Goal: Task Accomplishment & Management: Manage account settings

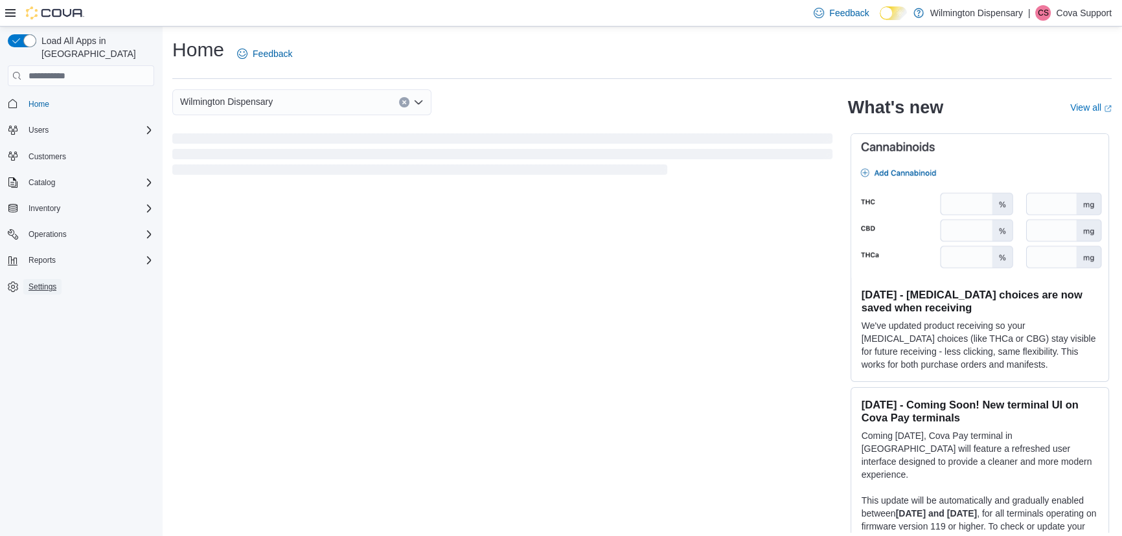
click at [52, 282] on span "Settings" at bounding box center [43, 287] width 28 height 10
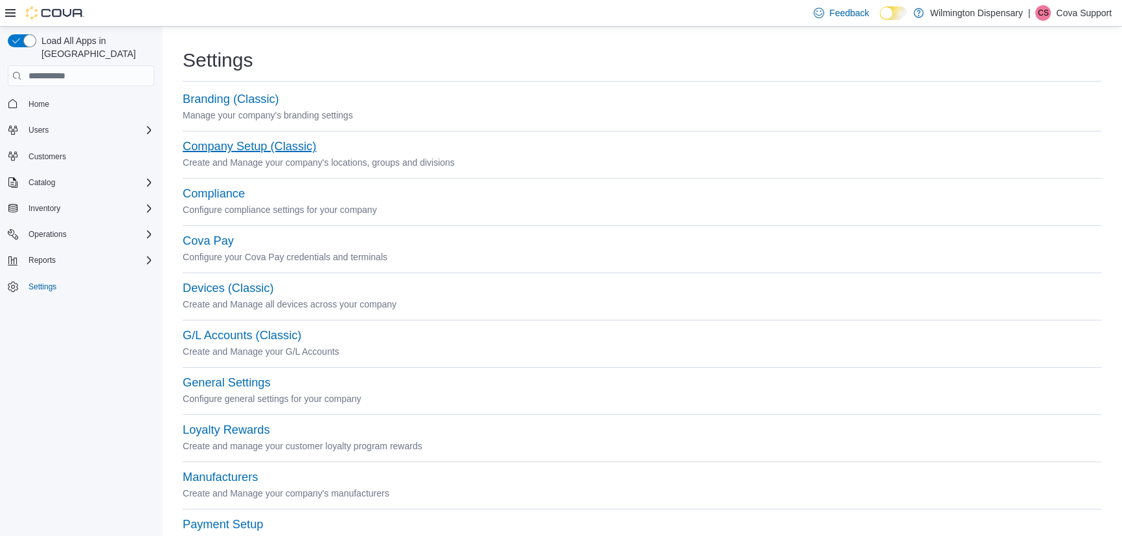
click at [214, 149] on button "Company Setup (Classic)" at bounding box center [249, 147] width 133 height 14
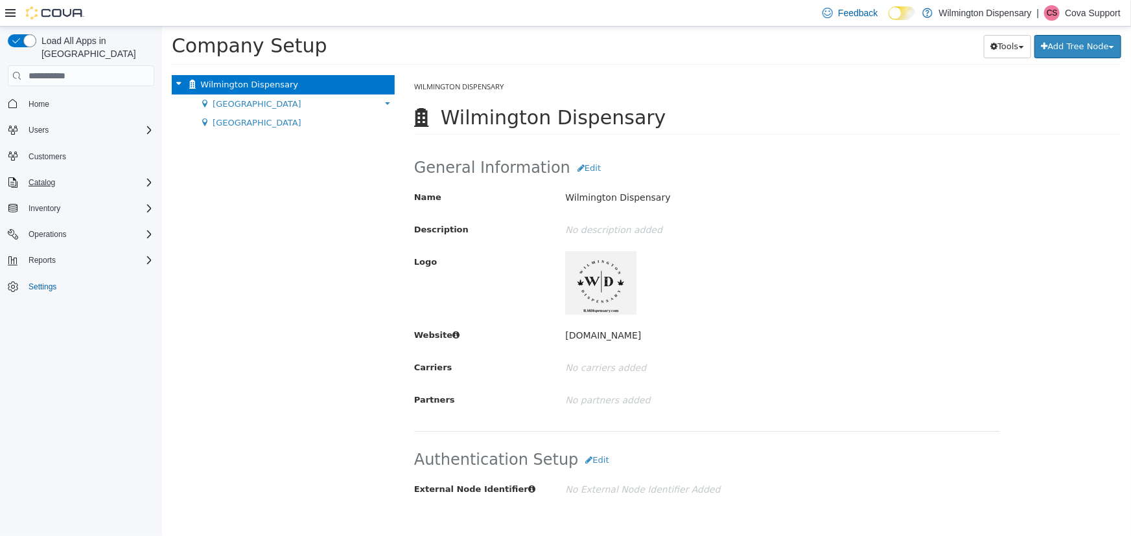
click at [60, 175] on div "Catalog" at bounding box center [88, 183] width 131 height 16
click at [57, 214] on span "My Catalog (Classic)" at bounding box center [59, 219] width 72 height 10
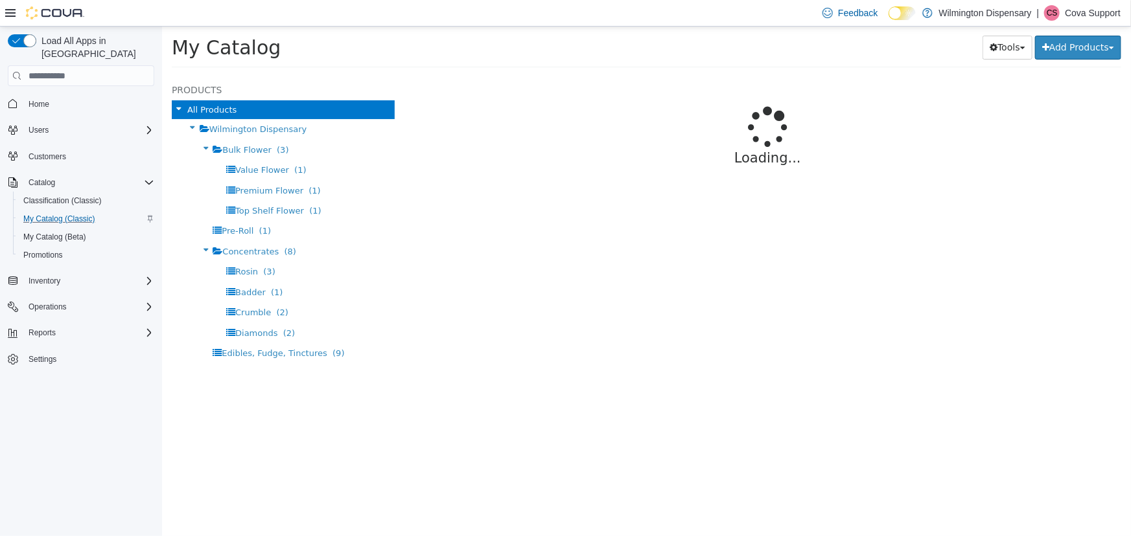
select select "**********"
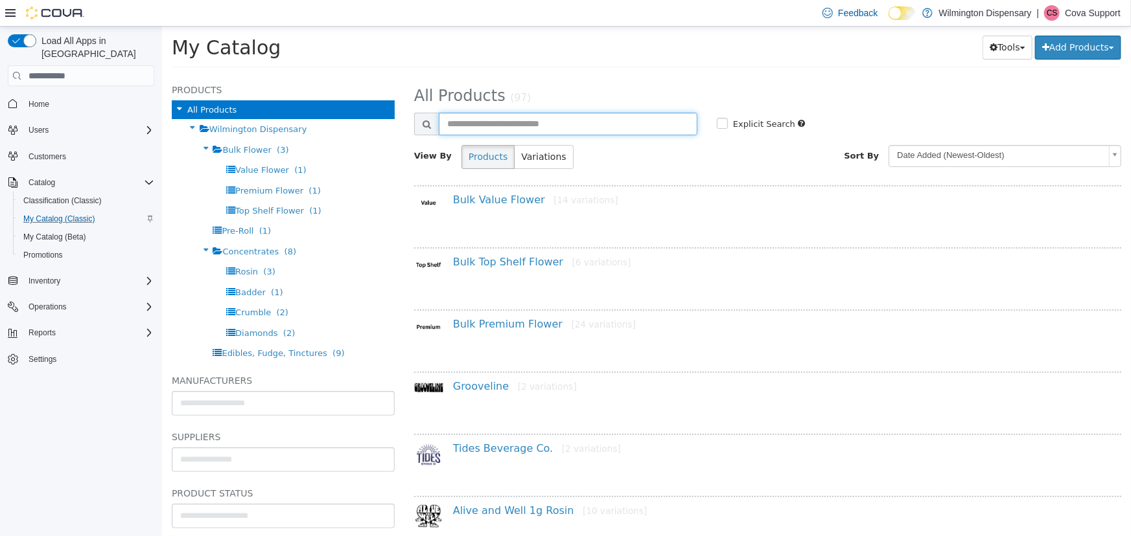
click at [479, 121] on input "text" at bounding box center [567, 124] width 259 height 23
type input "*****"
select select "**********"
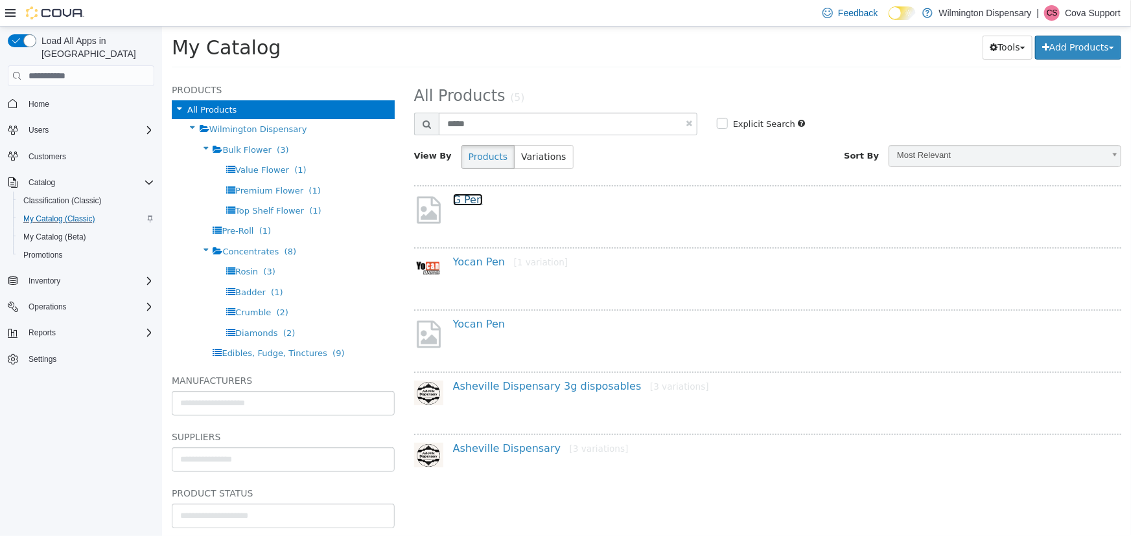
click at [468, 198] on link "G Pen" at bounding box center [467, 200] width 30 height 12
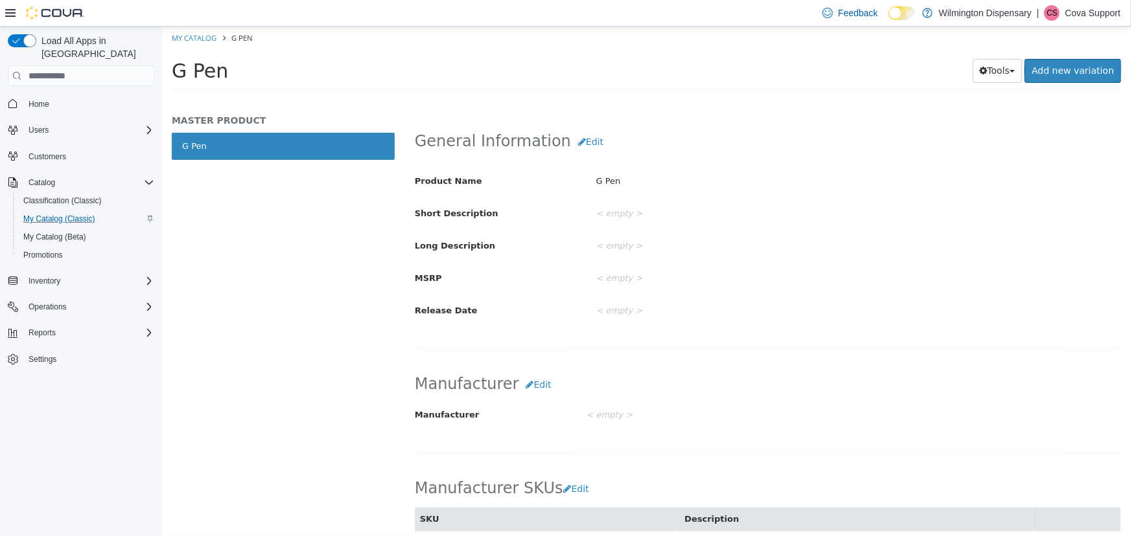
scroll to position [589, 0]
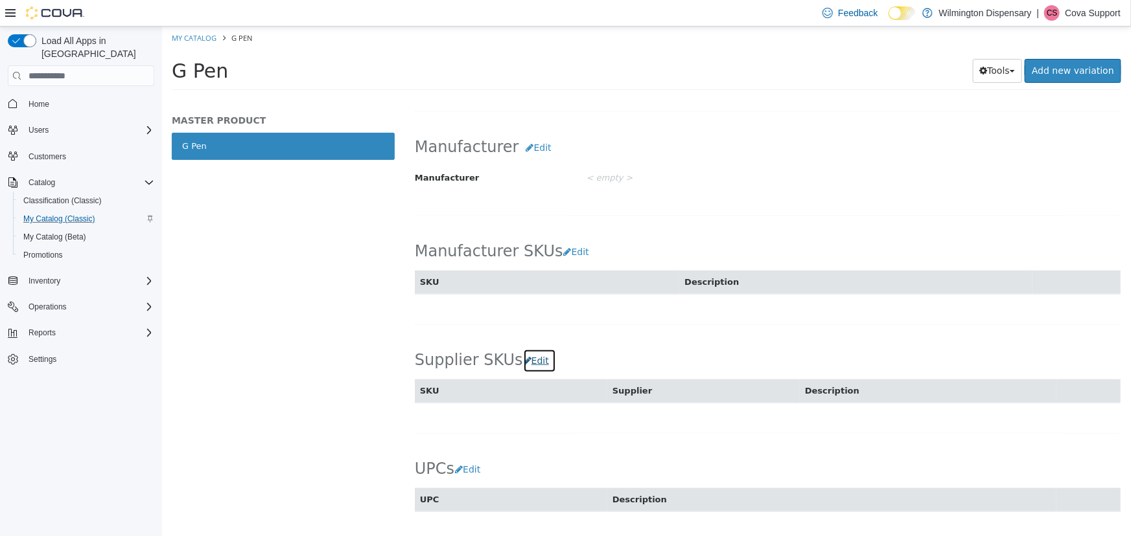
click at [528, 356] on button "Edit" at bounding box center [538, 361] width 33 height 24
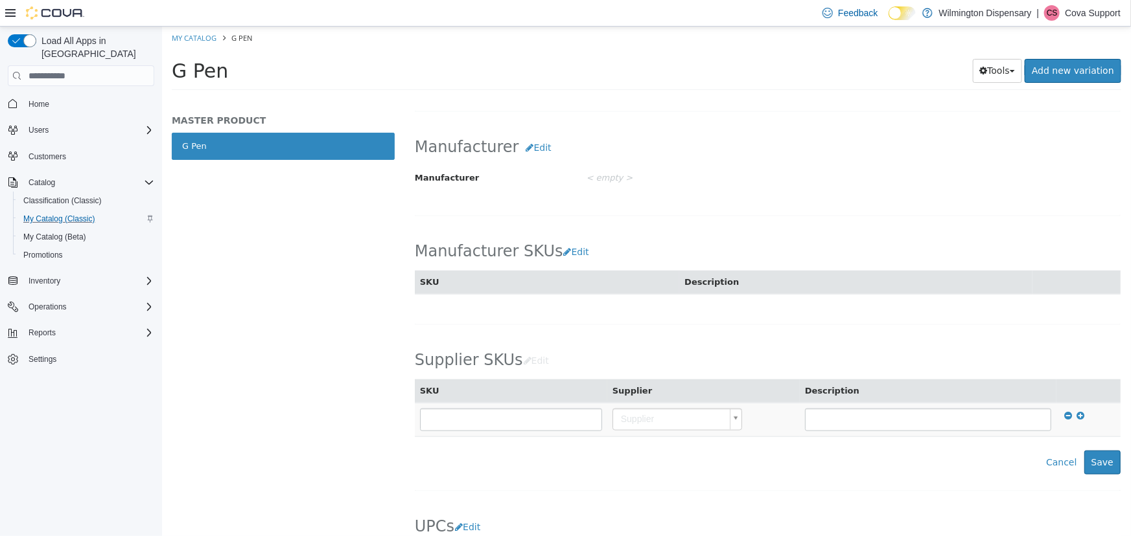
click at [634, 98] on body "Saving Bulk Changes... × My Catalog G Pen G Pen Tools Clone Print Labels Add ne…" at bounding box center [645, 63] width 969 height 72
type input "***"
drag, startPoint x: 639, startPoint y: 484, endPoint x: 664, endPoint y: 484, distance: 25.3
type input "**********"
click at [1101, 465] on button "Save" at bounding box center [1101, 463] width 36 height 24
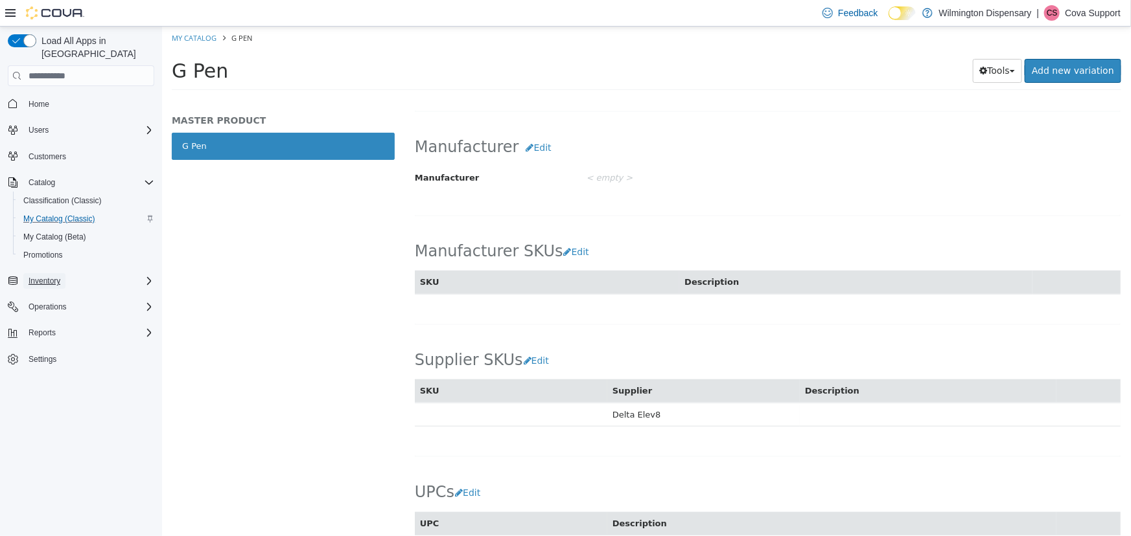
click at [48, 273] on span "Inventory" at bounding box center [45, 281] width 32 height 16
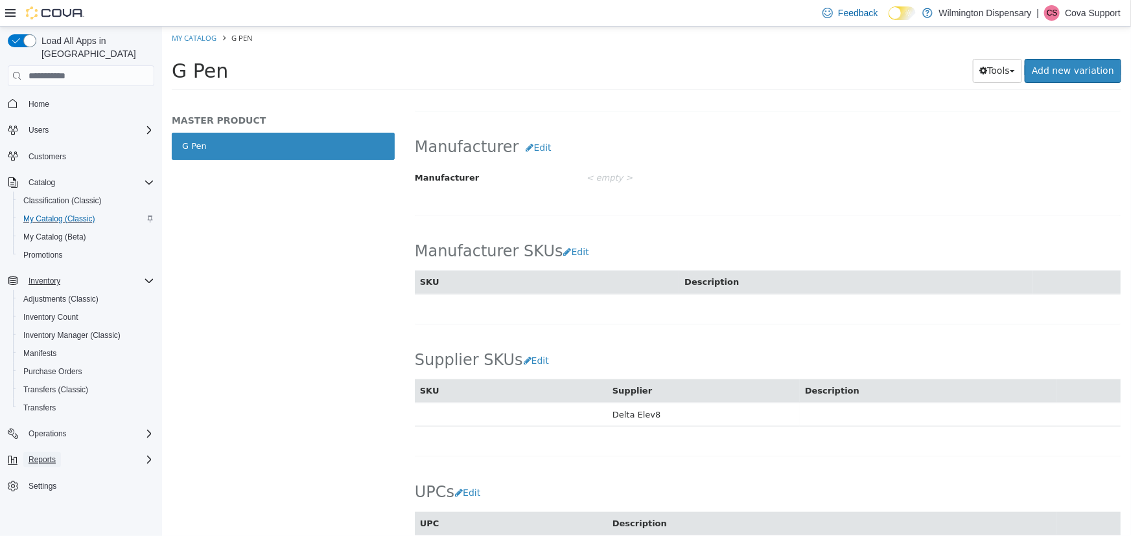
click at [55, 455] on span "Reports" at bounding box center [42, 460] width 27 height 10
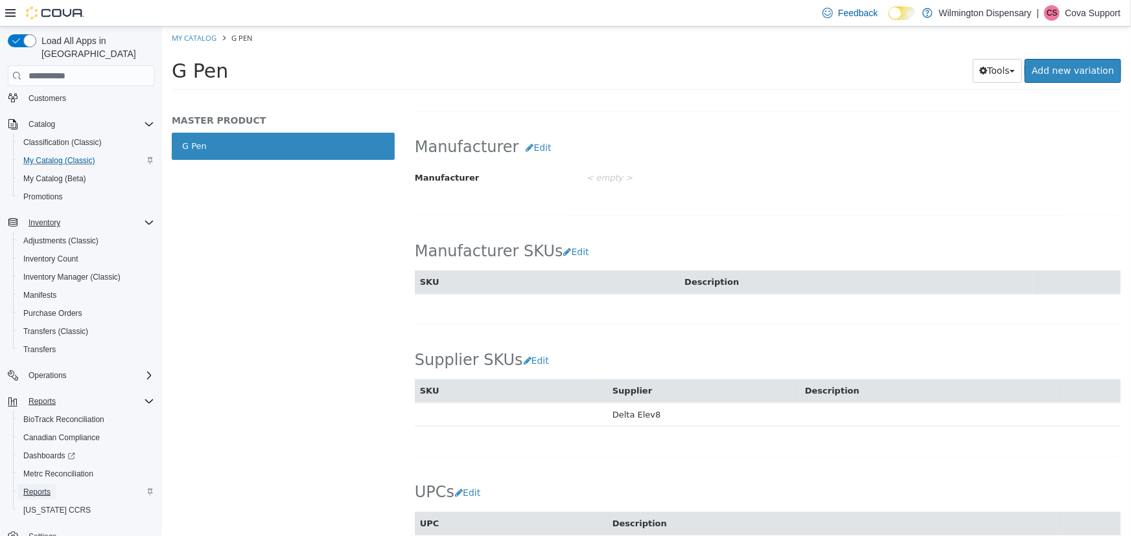
click at [41, 487] on span "Reports" at bounding box center [36, 492] width 27 height 10
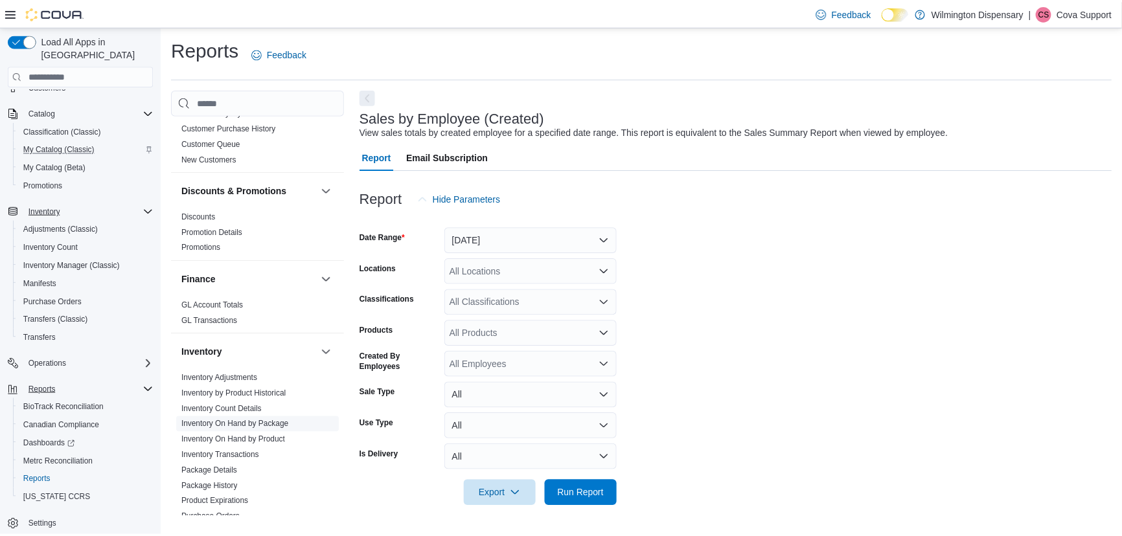
scroll to position [648, 0]
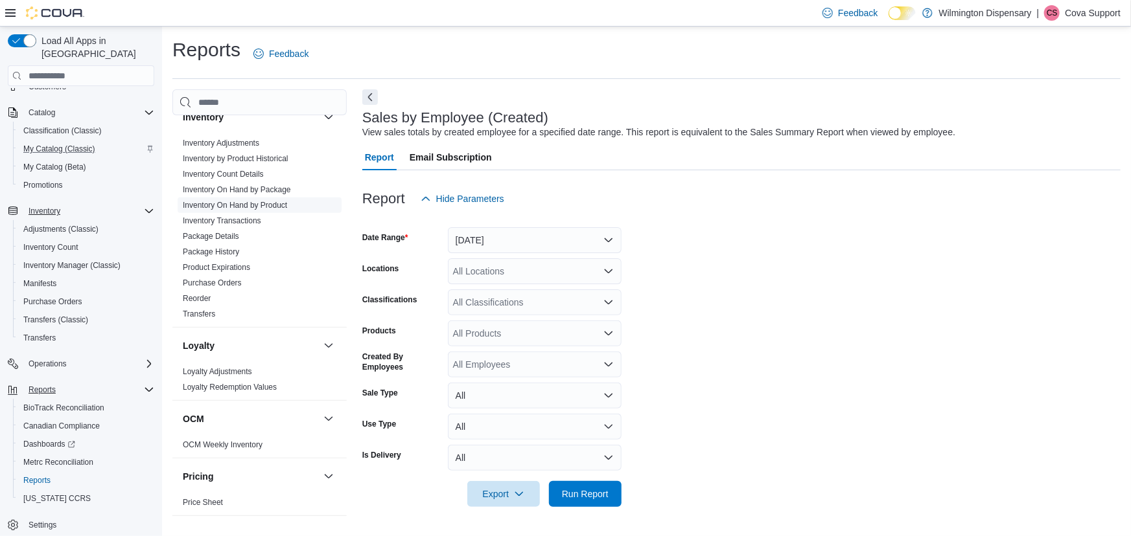
click at [273, 201] on link "Inventory On Hand by Product" at bounding box center [235, 205] width 104 height 9
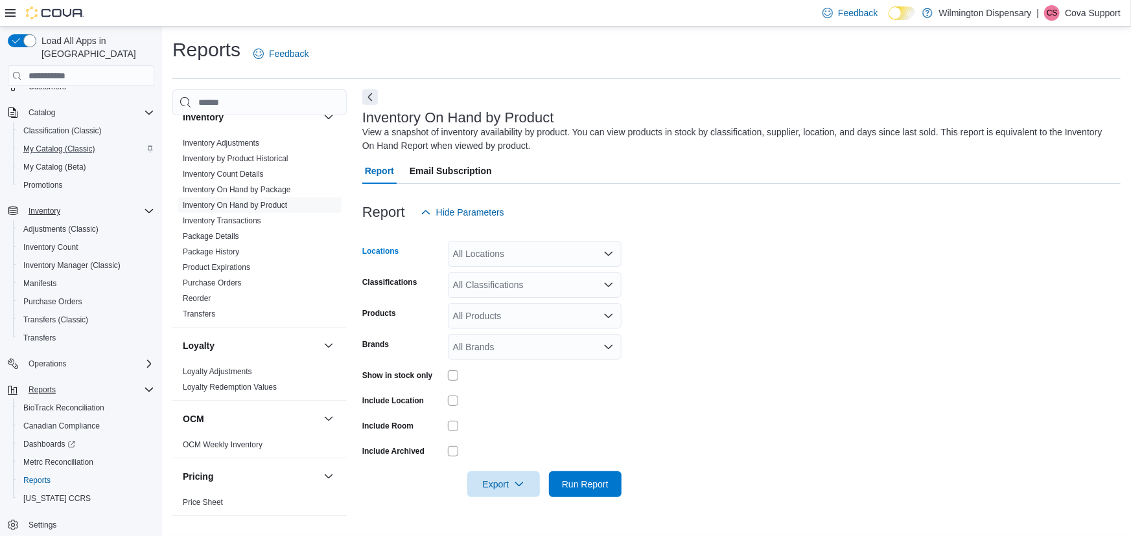
click at [527, 256] on div "All Locations" at bounding box center [535, 254] width 174 height 26
click at [512, 295] on span "Castle Street" at bounding box center [523, 294] width 95 height 13
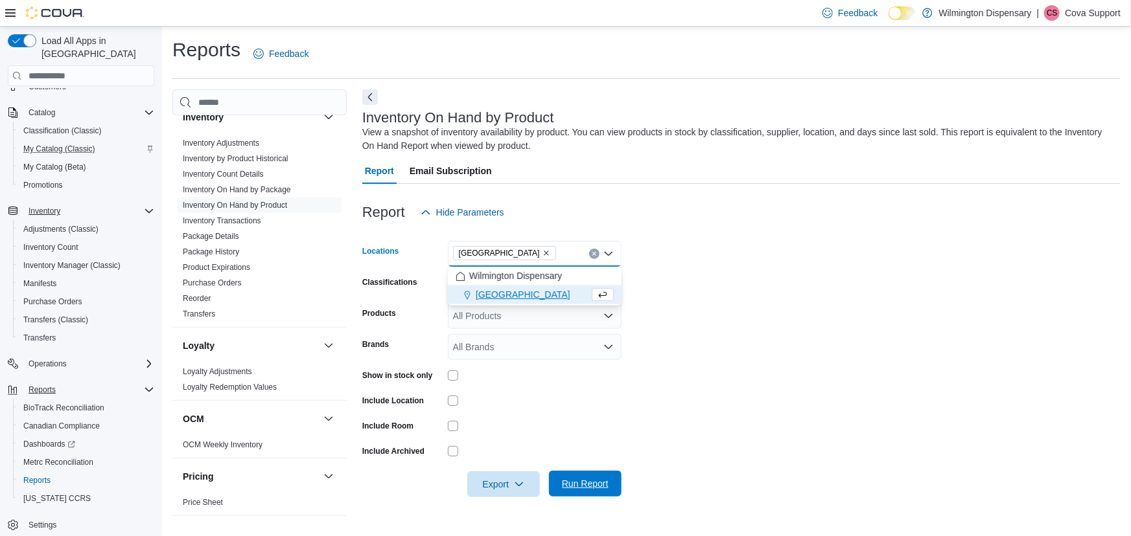
click at [577, 483] on span "Run Report" at bounding box center [585, 484] width 47 height 13
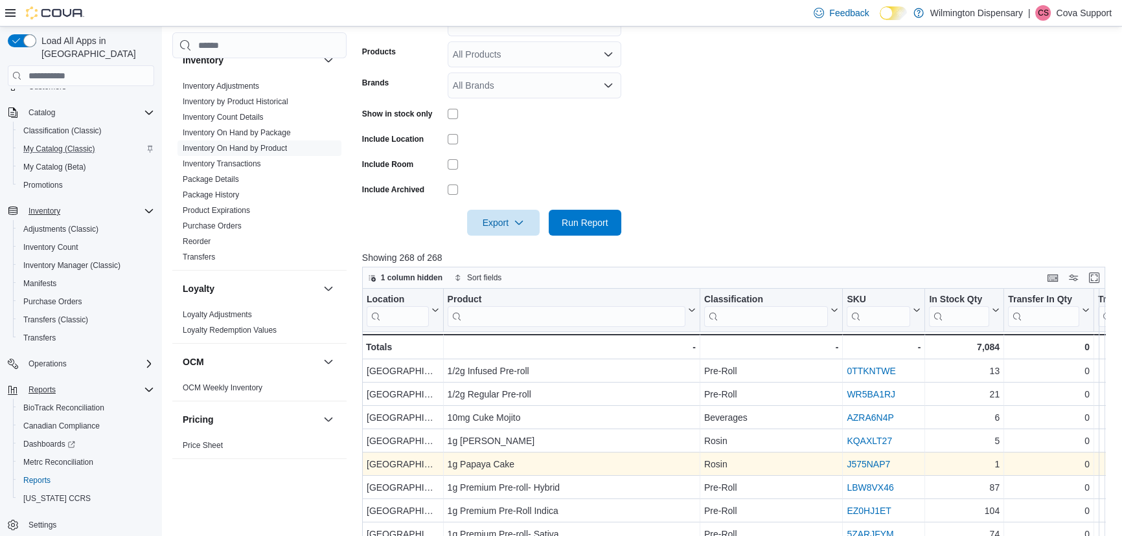
scroll to position [176, 0]
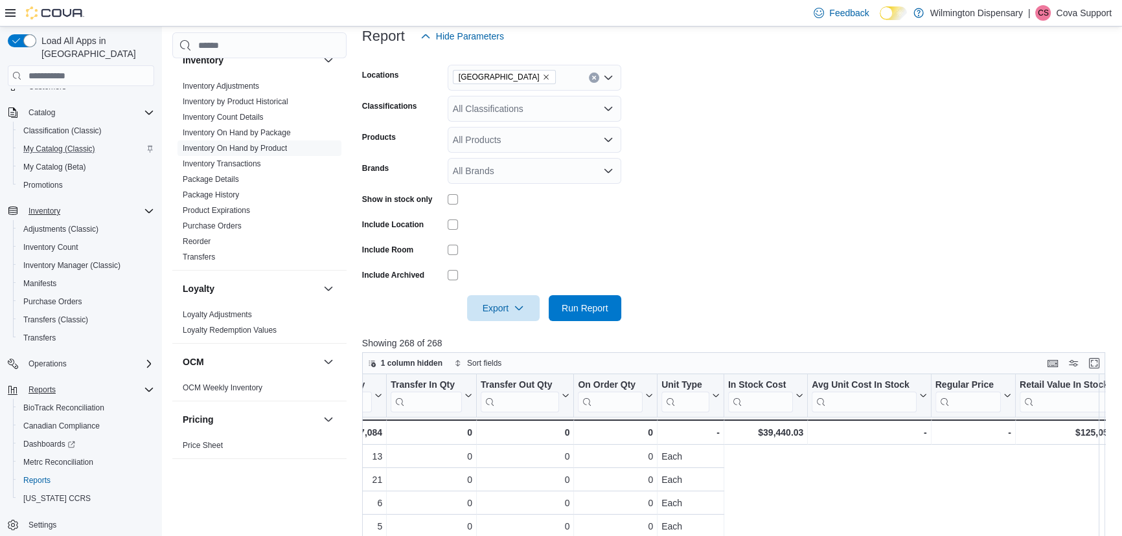
drag, startPoint x: 1011, startPoint y: 479, endPoint x: 1123, endPoint y: 476, distance: 112.8
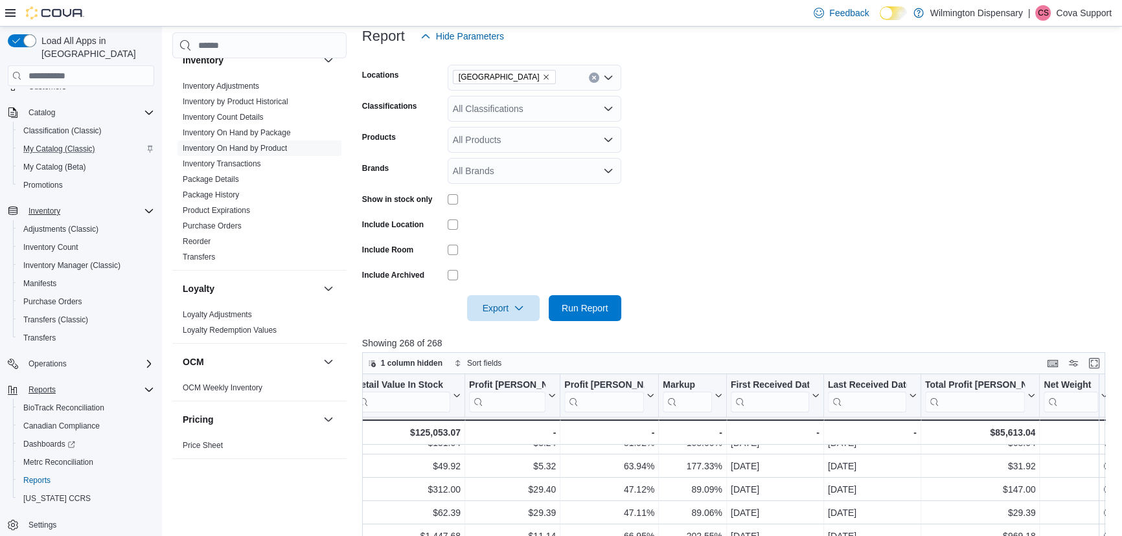
scroll to position [0, 1283]
click at [815, 394] on icon at bounding box center [814, 396] width 10 height 8
click at [792, 447] on span "Sort Low-High" at bounding box center [783, 446] width 49 height 10
click at [816, 395] on icon at bounding box center [814, 396] width 10 height 8
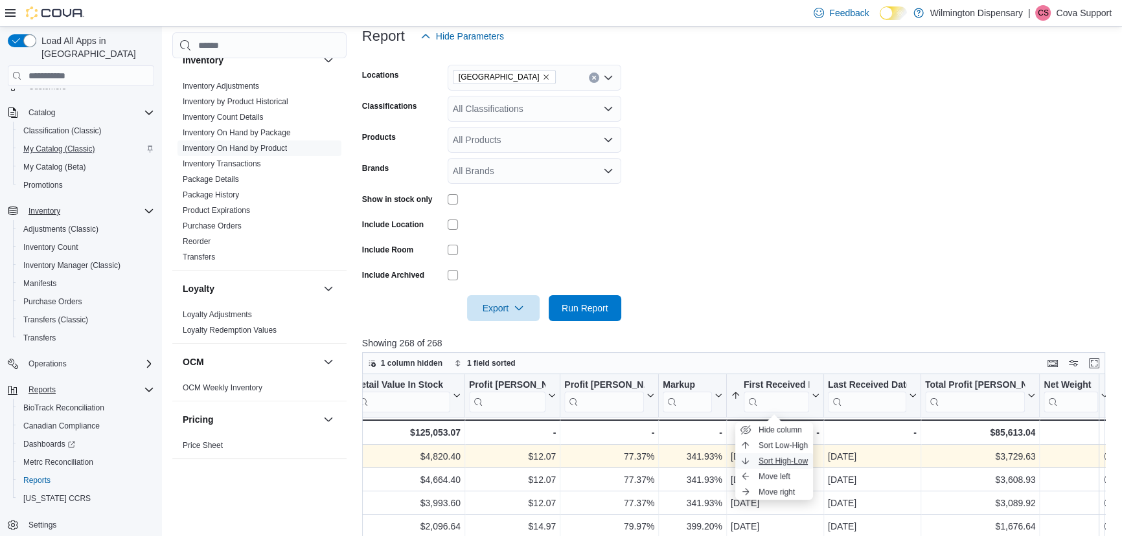
click at [794, 459] on span "Sort High-Low" at bounding box center [783, 461] width 49 height 10
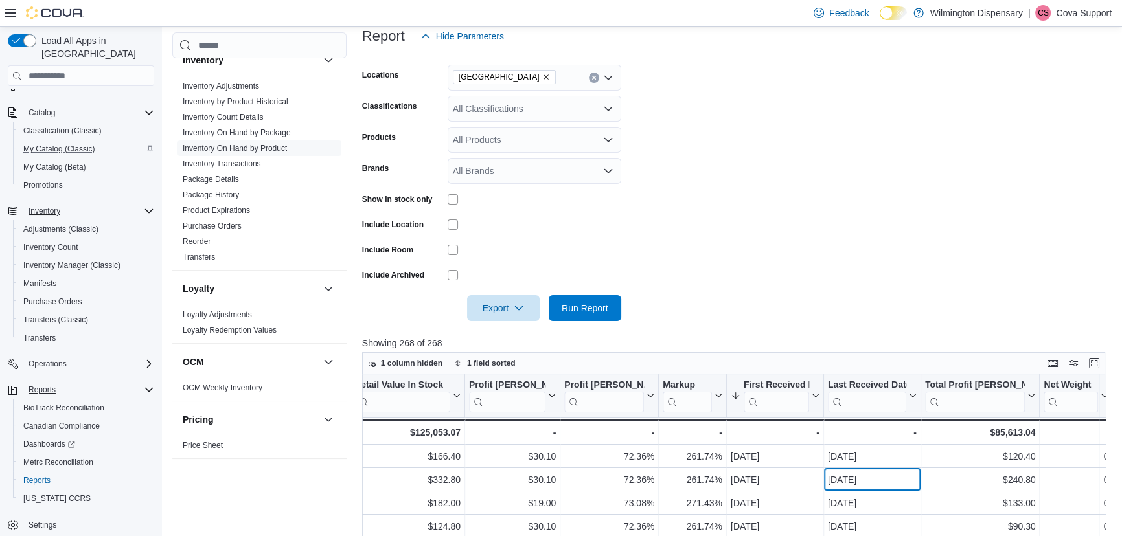
scroll to position [0, 1239]
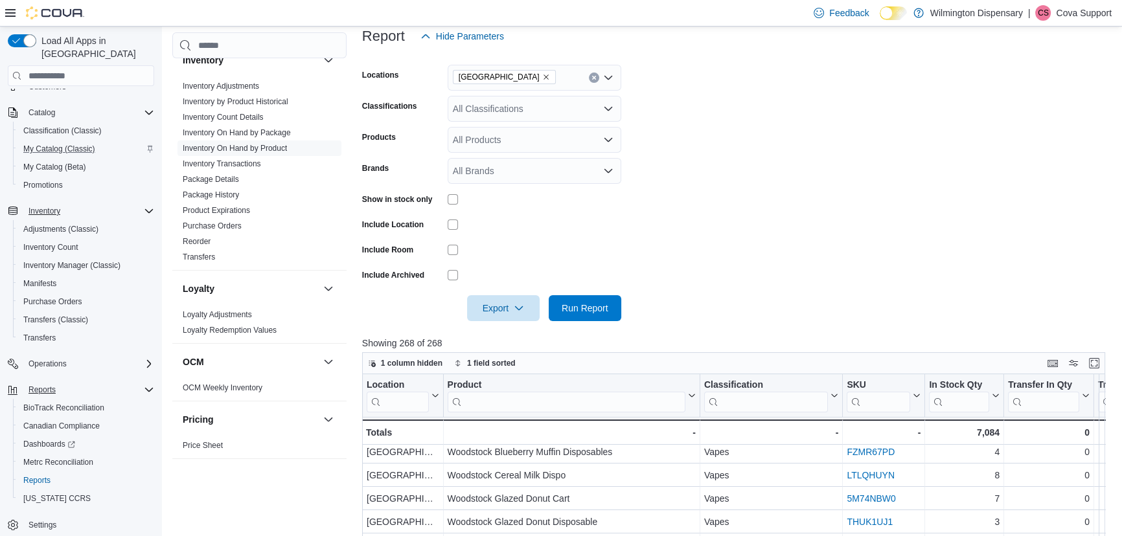
drag, startPoint x: 849, startPoint y: 476, endPoint x: 553, endPoint y: 490, distance: 295.8
click at [871, 259] on form "Locations Castle Street Classifications All Classifications Products All Produc…" at bounding box center [737, 185] width 751 height 272
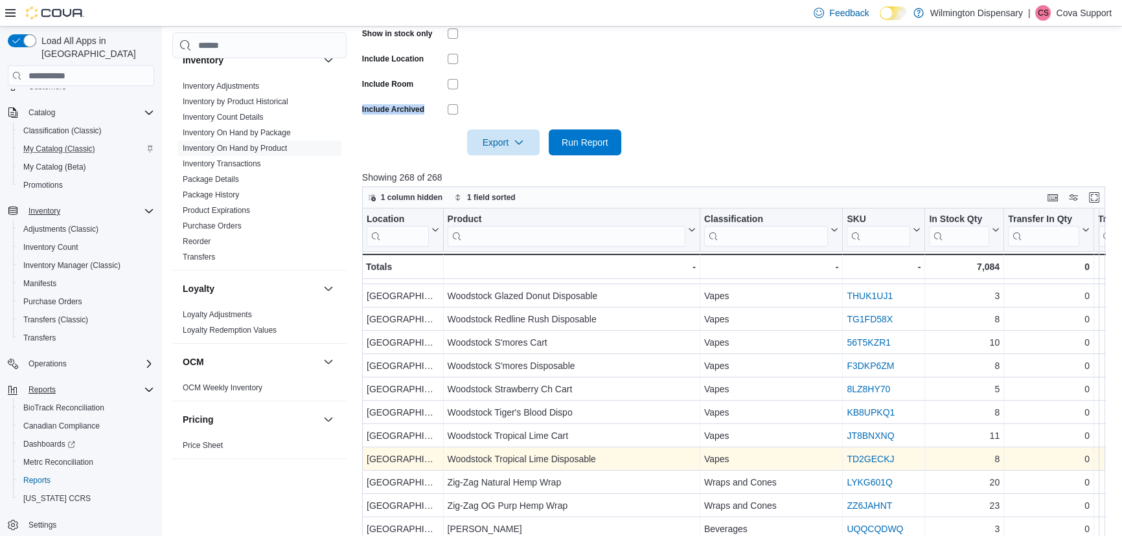
scroll to position [432, 0]
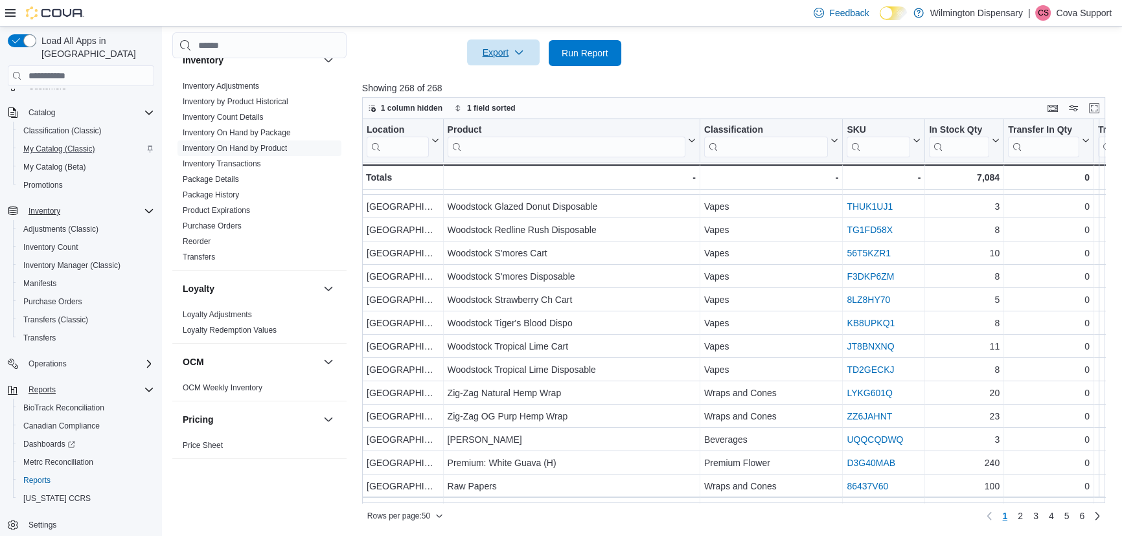
click at [505, 45] on span "Export" at bounding box center [503, 53] width 57 height 26
click at [500, 75] on button "Export to Excel" at bounding box center [505, 79] width 74 height 26
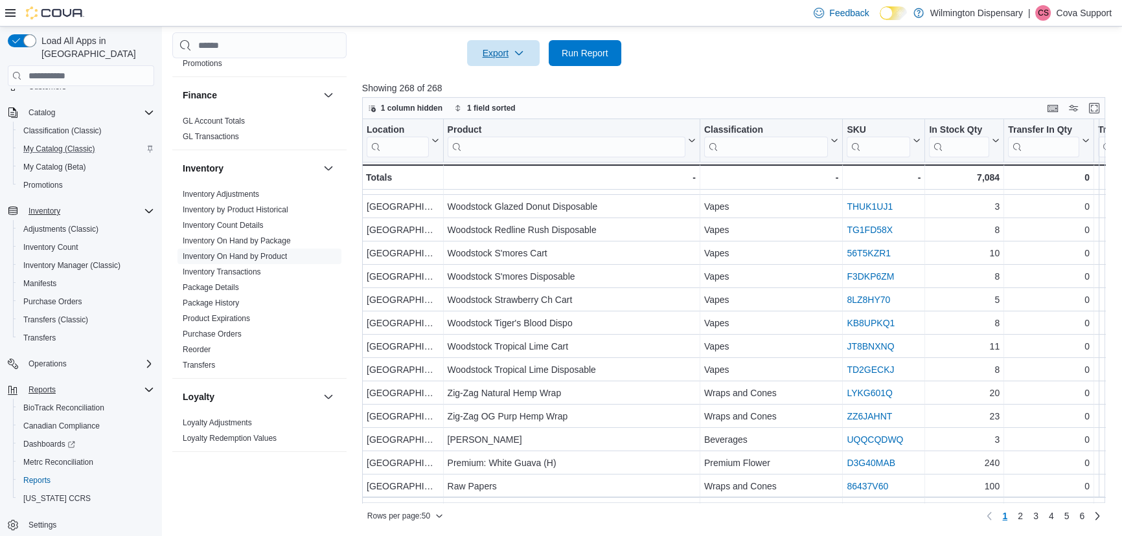
scroll to position [530, 0]
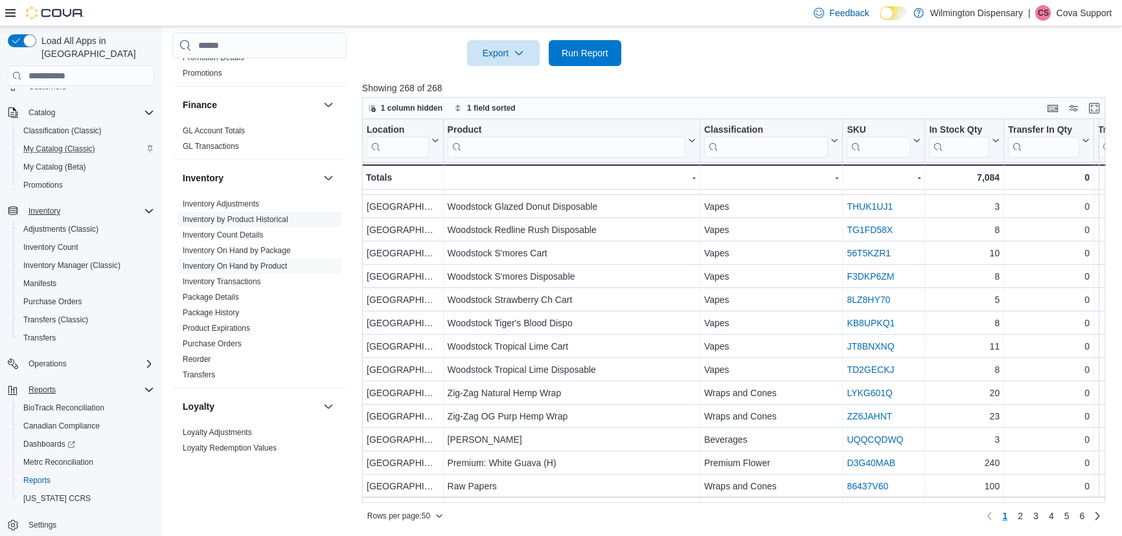
click at [259, 215] on link "Inventory by Product Historical" at bounding box center [236, 219] width 106 height 9
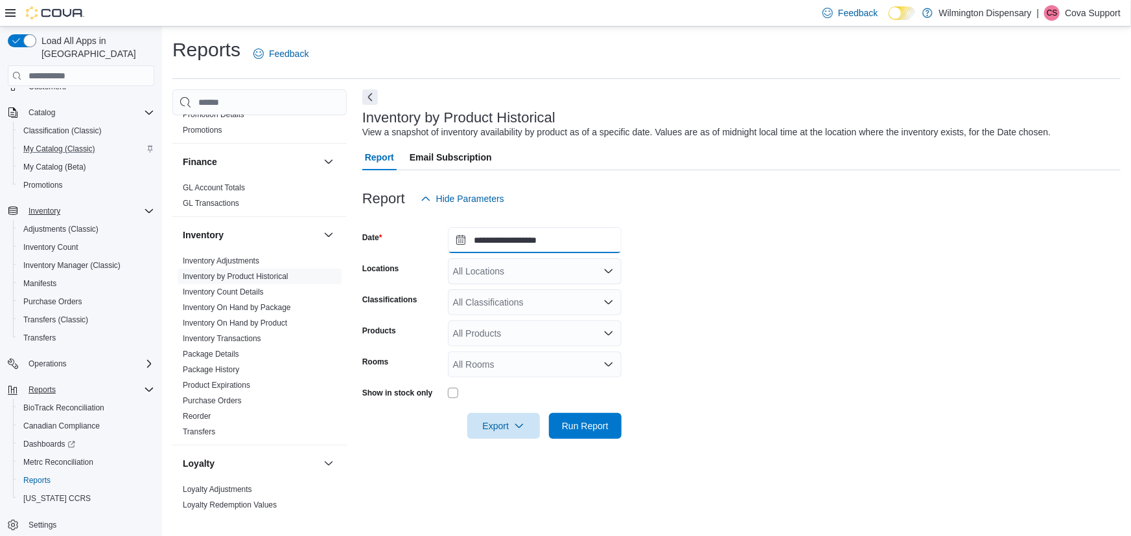
click at [559, 240] on input "**********" at bounding box center [535, 240] width 174 height 26
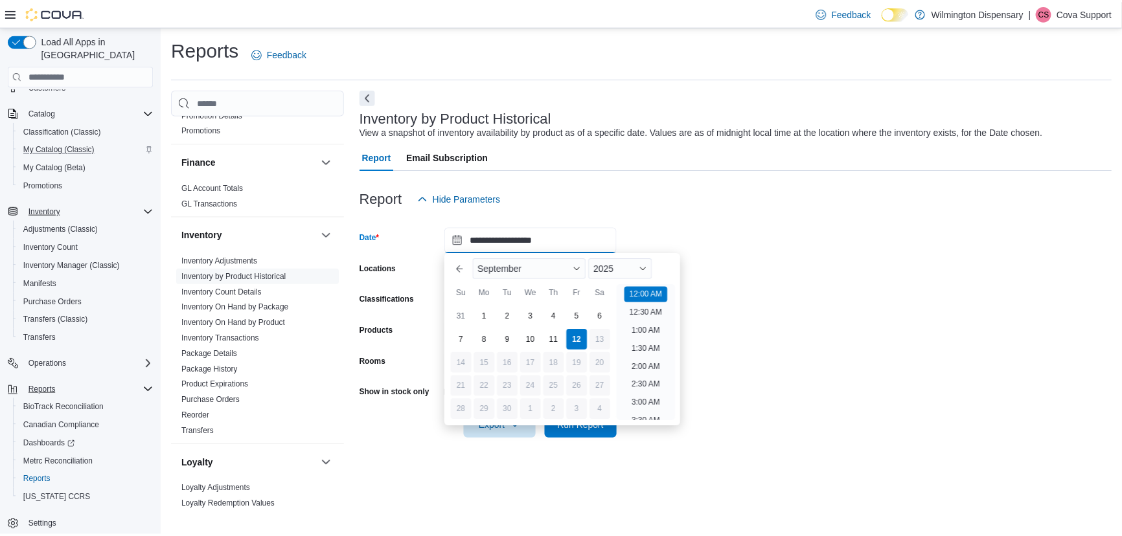
scroll to position [40, 0]
drag, startPoint x: 693, startPoint y: 178, endPoint x: 680, endPoint y: 205, distance: 31.0
click at [694, 178] on div at bounding box center [741, 178] width 758 height 16
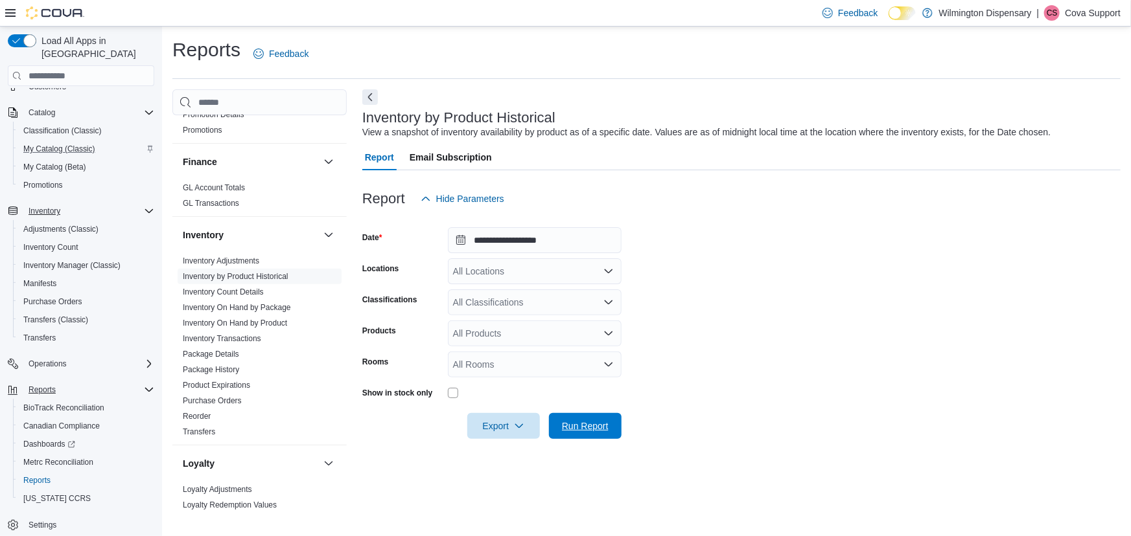
drag, startPoint x: 575, startPoint y: 417, endPoint x: 628, endPoint y: 389, distance: 60.3
click at [576, 417] on span "Run Report" at bounding box center [585, 426] width 57 height 26
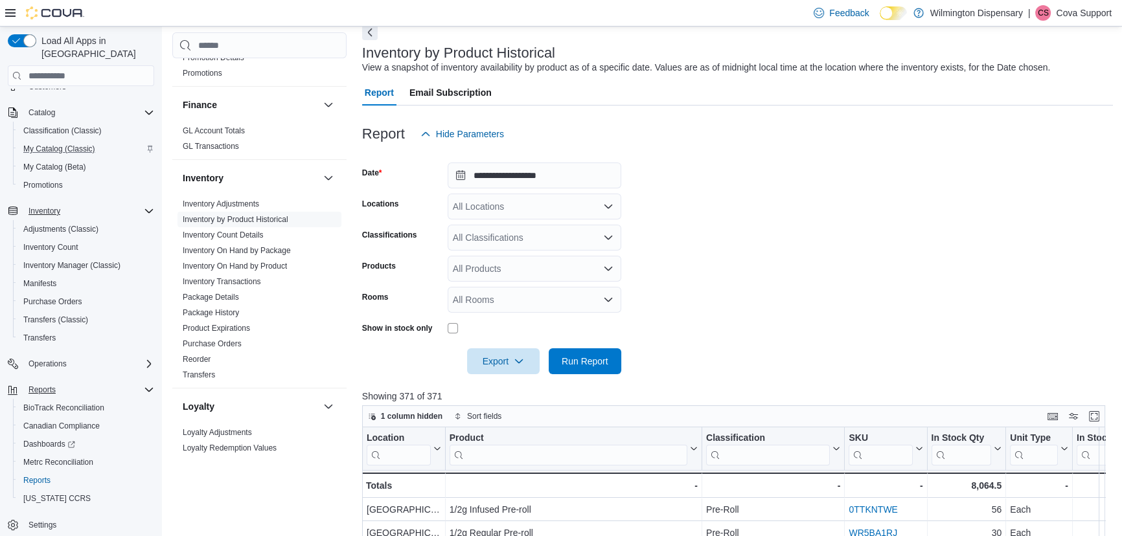
scroll to position [58, 0]
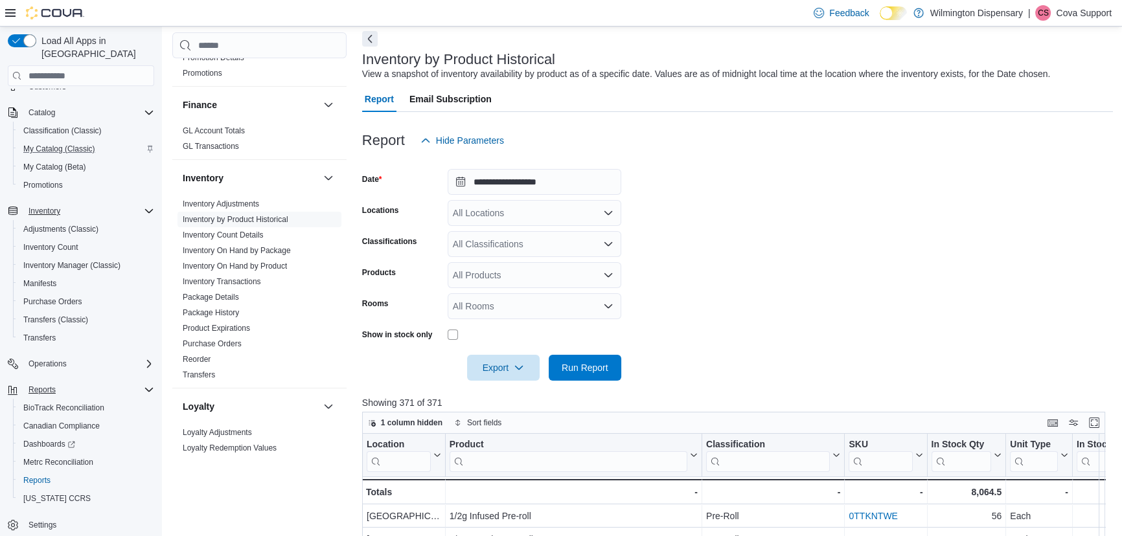
drag, startPoint x: 527, startPoint y: 211, endPoint x: 523, endPoint y: 221, distance: 10.5
click at [527, 211] on div "All Locations" at bounding box center [535, 213] width 174 height 26
click at [510, 249] on span "Castle Street" at bounding box center [523, 254] width 95 height 13
drag, startPoint x: 571, startPoint y: 360, endPoint x: 619, endPoint y: 330, distance: 55.9
click at [572, 360] on span "Run Report" at bounding box center [585, 368] width 57 height 26
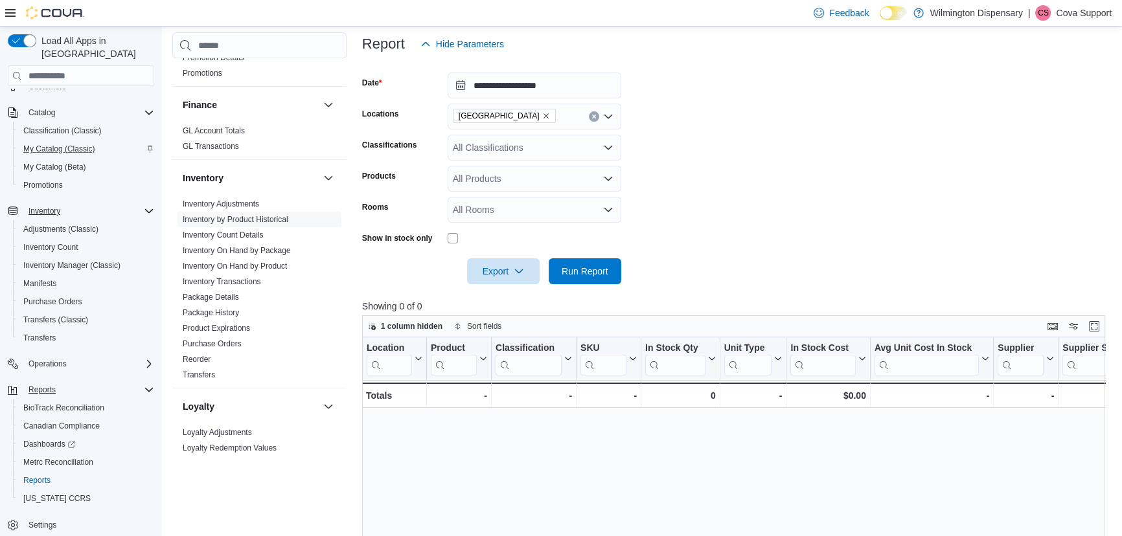
scroll to position [117, 0]
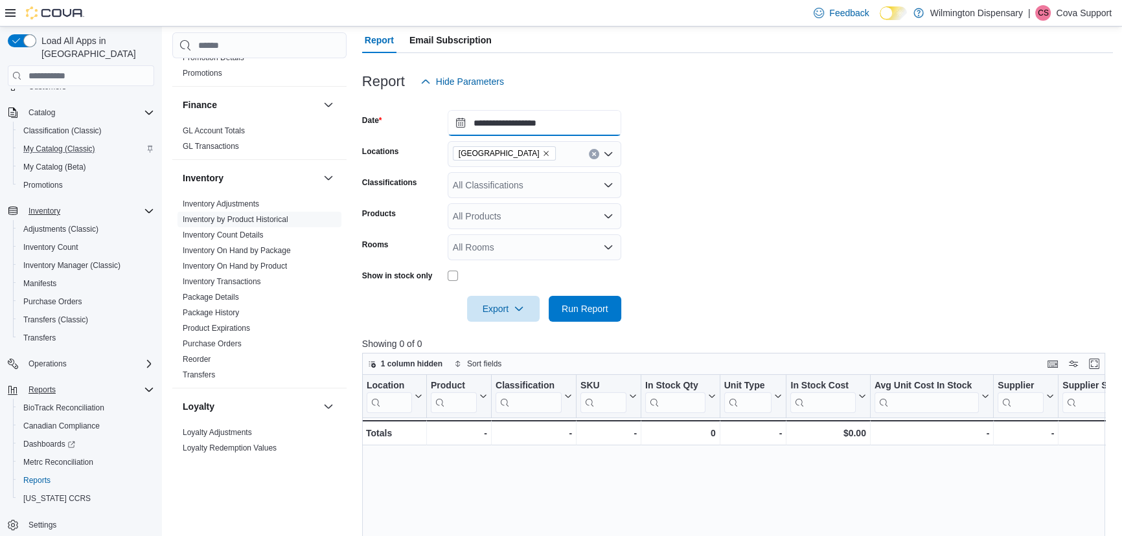
click at [559, 117] on input "**********" at bounding box center [535, 123] width 174 height 26
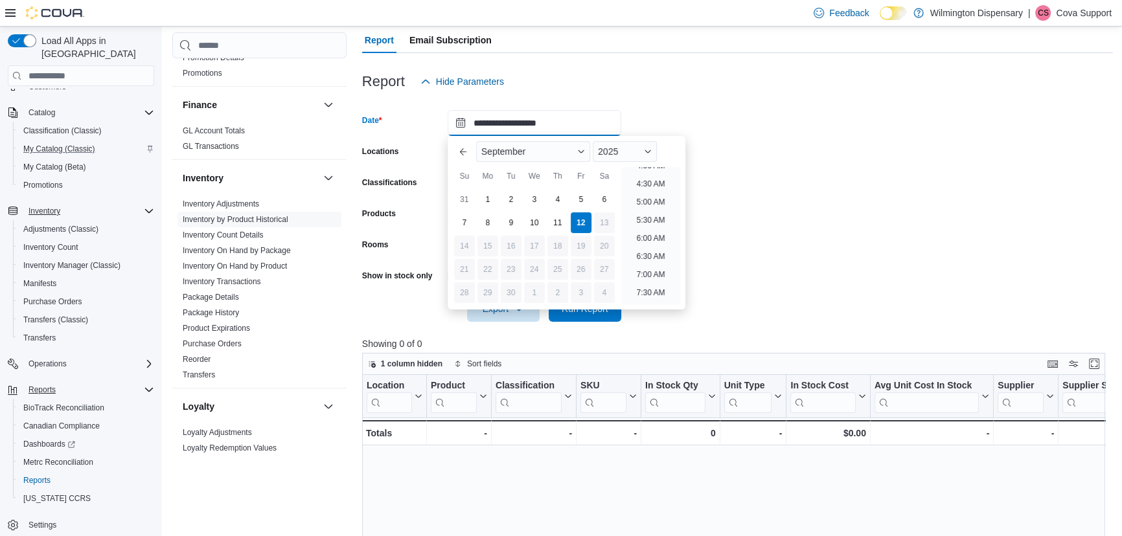
scroll to position [216, 0]
click at [650, 251] on li "8:00 AM" at bounding box center [650, 252] width 39 height 16
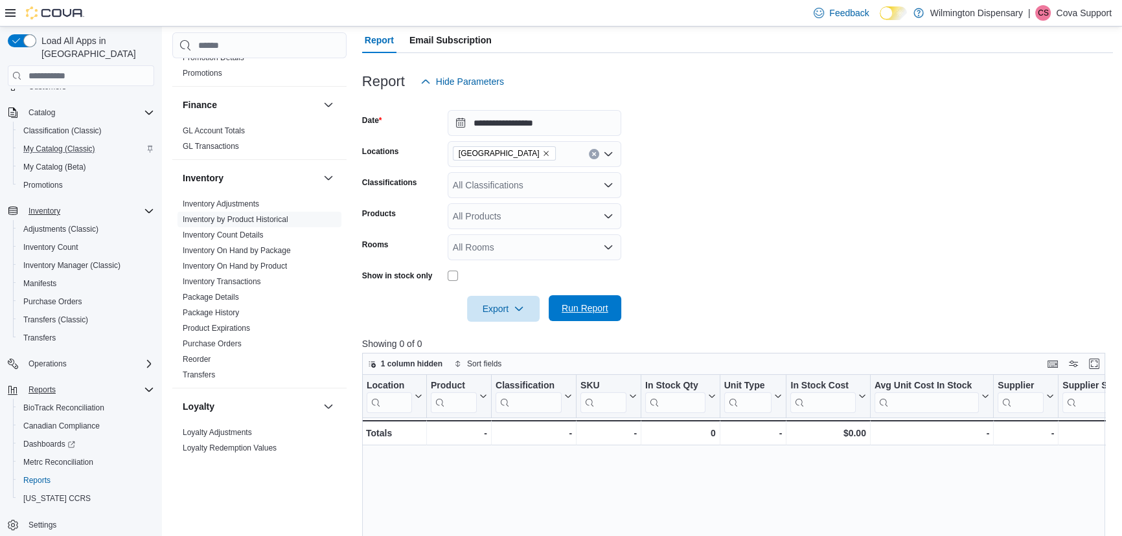
click at [582, 306] on span "Run Report" at bounding box center [585, 308] width 47 height 13
click at [572, 117] on input "**********" at bounding box center [535, 123] width 174 height 26
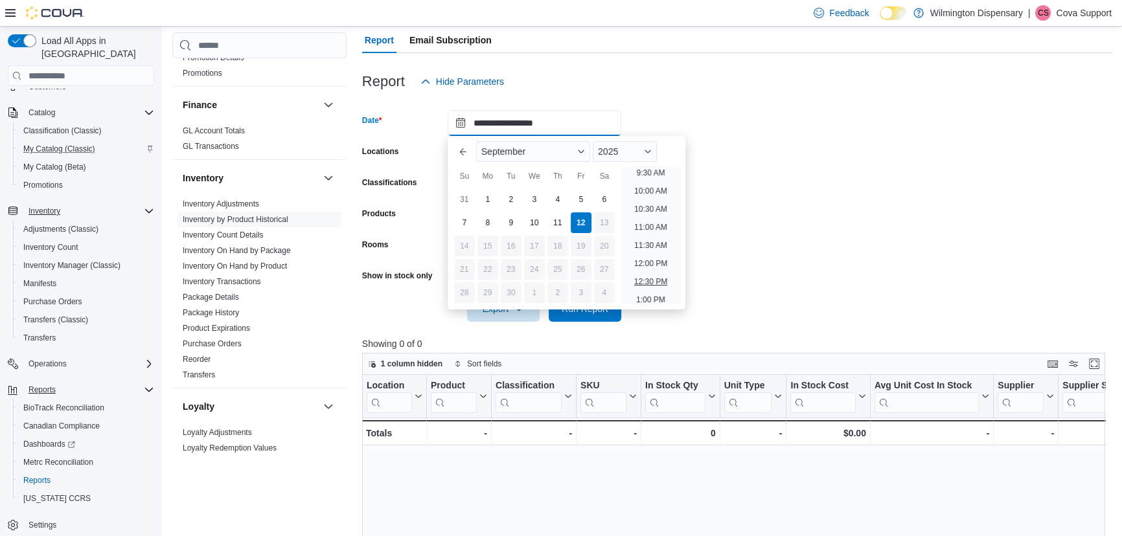
scroll to position [330, 0]
click at [651, 211] on li "10:00 AM" at bounding box center [650, 210] width 43 height 16
type input "**********"
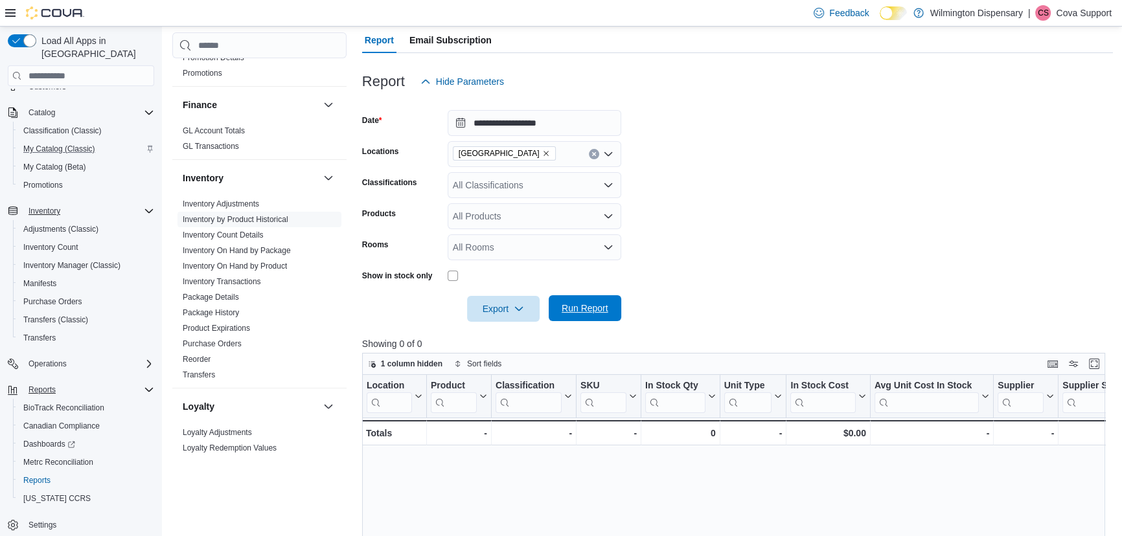
drag, startPoint x: 603, startPoint y: 290, endPoint x: 603, endPoint y: 296, distance: 6.5
click at [603, 290] on div at bounding box center [737, 291] width 751 height 10
click at [603, 301] on span "Run Report" at bounding box center [585, 308] width 57 height 26
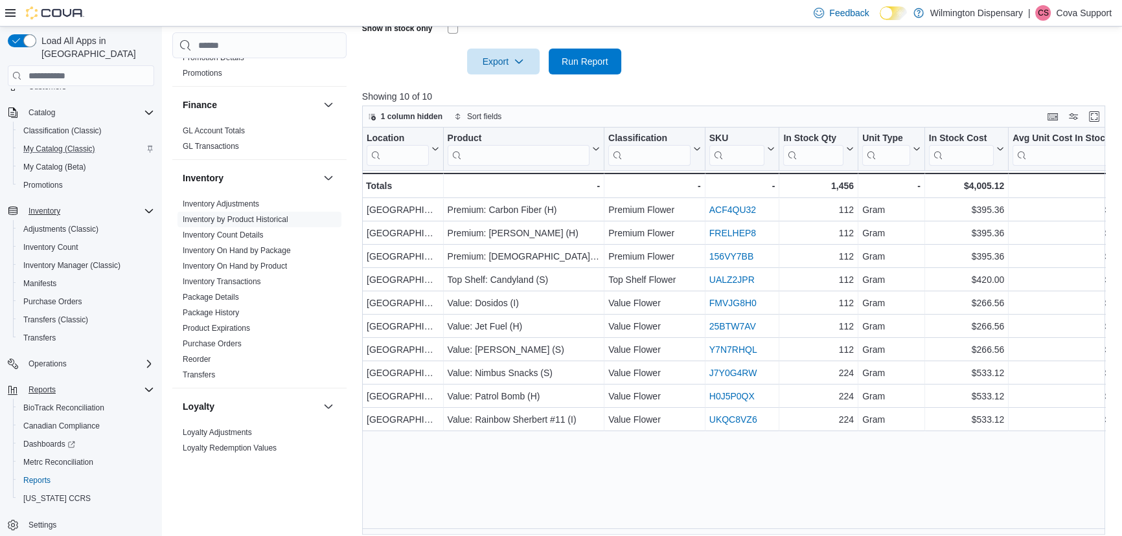
scroll to position [373, 0]
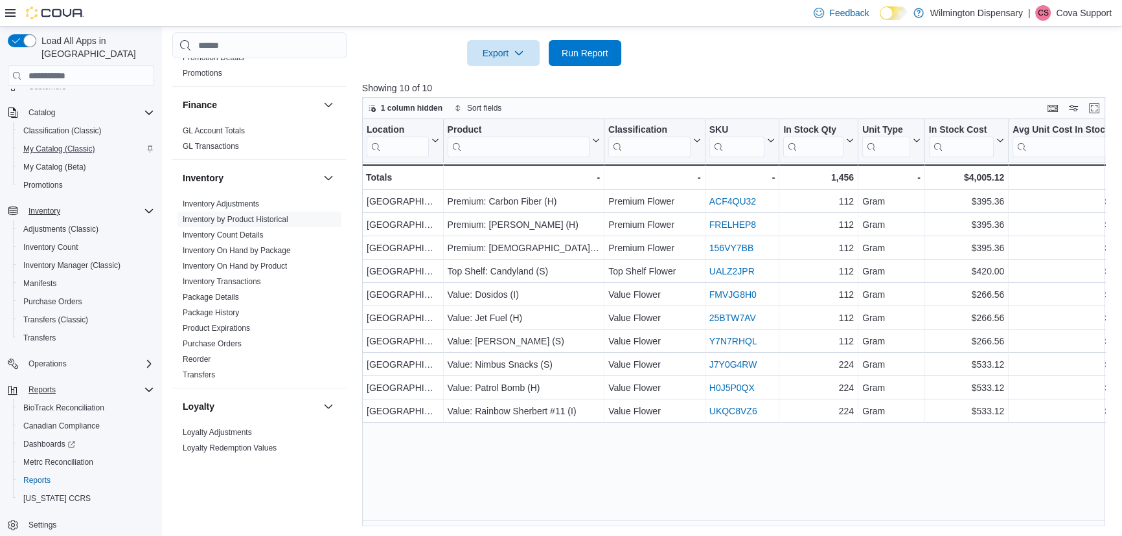
click at [1069, 12] on p "Cova Support" at bounding box center [1084, 13] width 56 height 16
click at [1027, 119] on span "Sign Out" at bounding box center [1028, 125] width 35 height 13
